Goal: Transaction & Acquisition: Purchase product/service

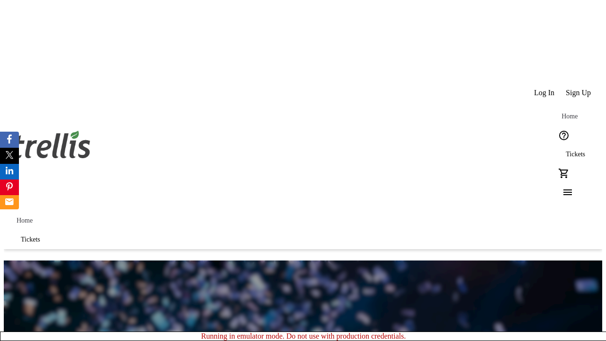
click at [565, 150] on span "Tickets" at bounding box center [574, 154] width 19 height 8
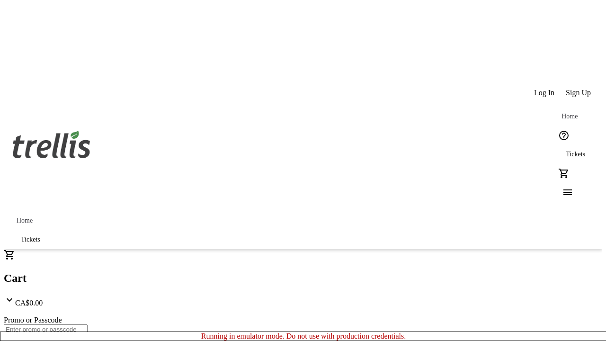
type input "1"
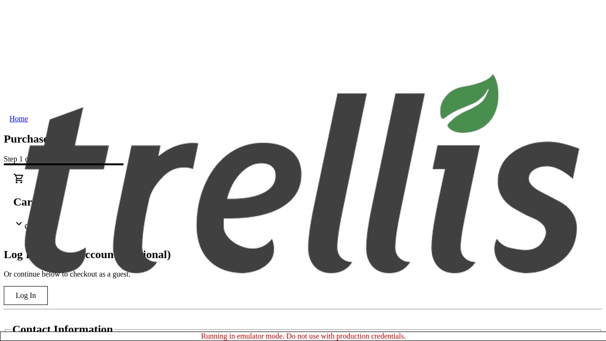
type input "[PERSON_NAME][EMAIL_ADDRESS][DOMAIN_NAME]"
type input "[PERSON_NAME]"
type input "Zboncak"
